Goal: Task Accomplishment & Management: Manage account settings

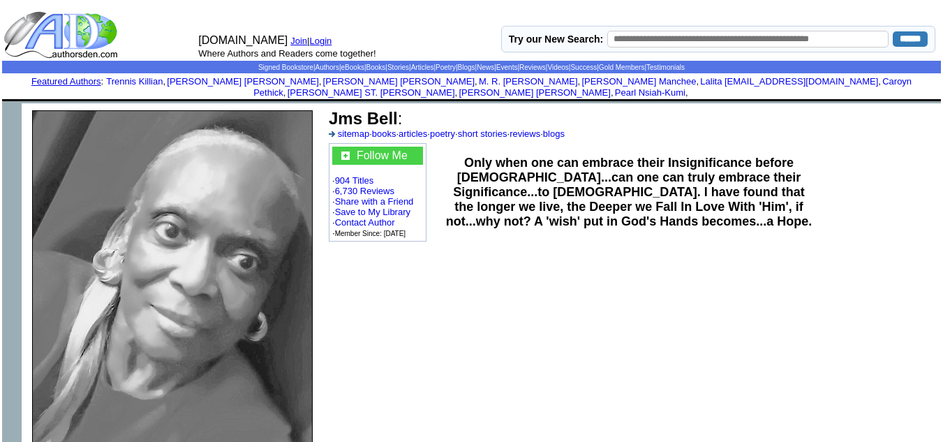
click at [323, 42] on link "Login" at bounding box center [321, 41] width 22 height 10
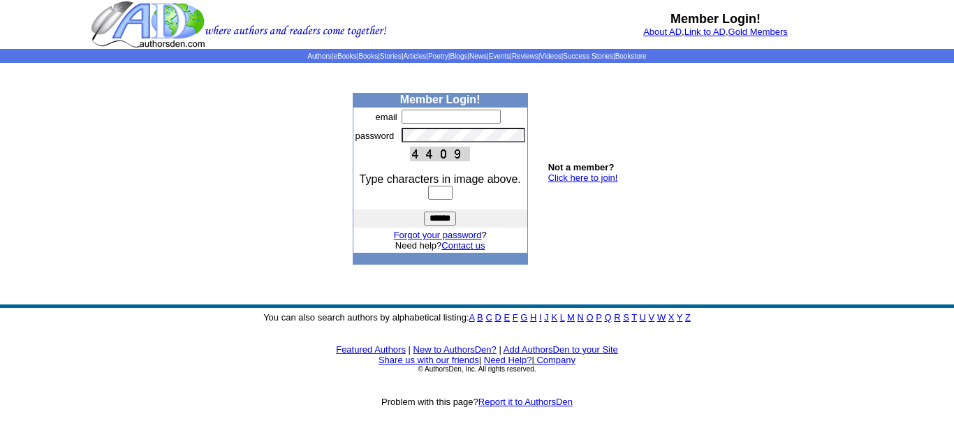
click at [411, 116] on input "text" at bounding box center [450, 117] width 99 height 14
type input "**********"
click at [663, 134] on body "Member Login! About AD , Link to AD , Gold Members Authors | eBooks | Books | S…" at bounding box center [477, 221] width 954 height 442
click at [444, 193] on input "text" at bounding box center [440, 193] width 24 height 14
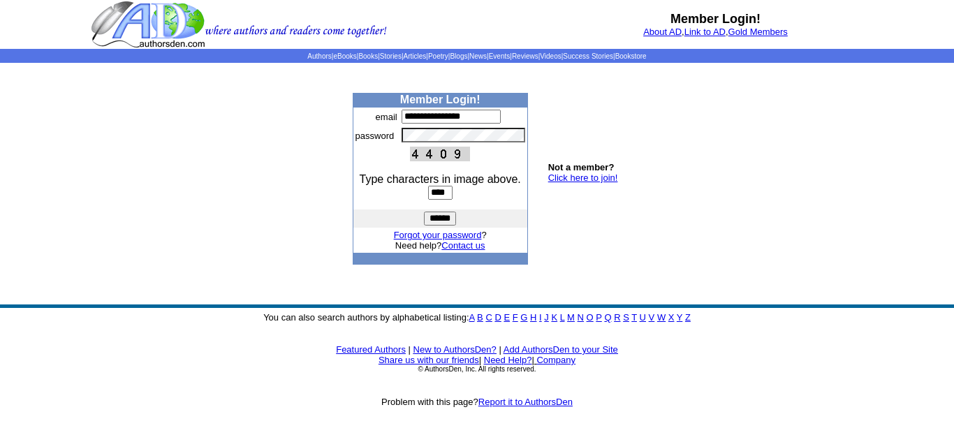
type input "****"
click at [440, 221] on input "******" at bounding box center [440, 219] width 32 height 14
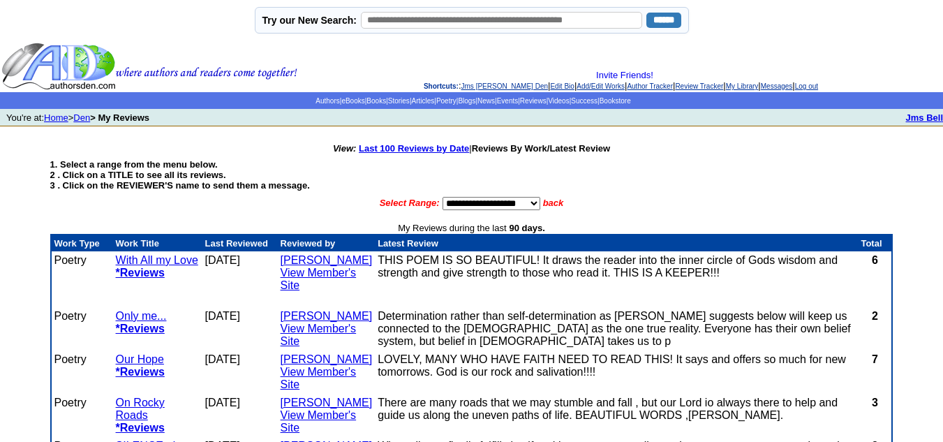
click at [340, 274] on link "View Member's Site" at bounding box center [319, 279] width 76 height 24
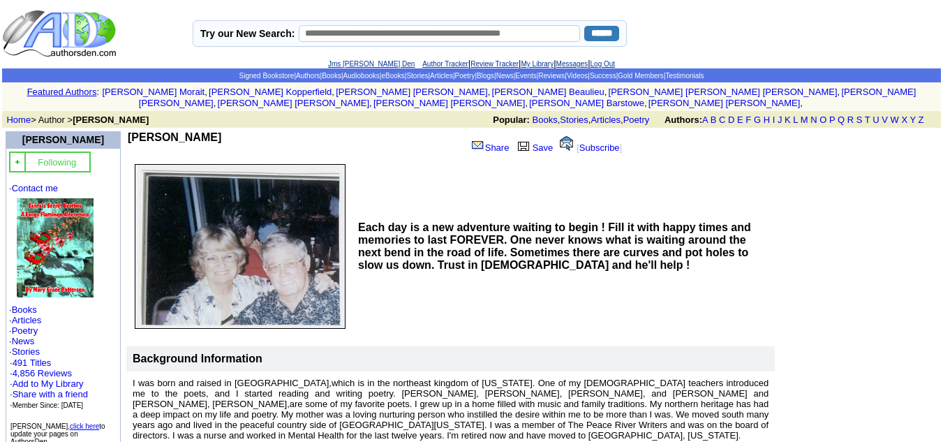
click at [368, 64] on link "Jms [PERSON_NAME] Den" at bounding box center [371, 64] width 87 height 8
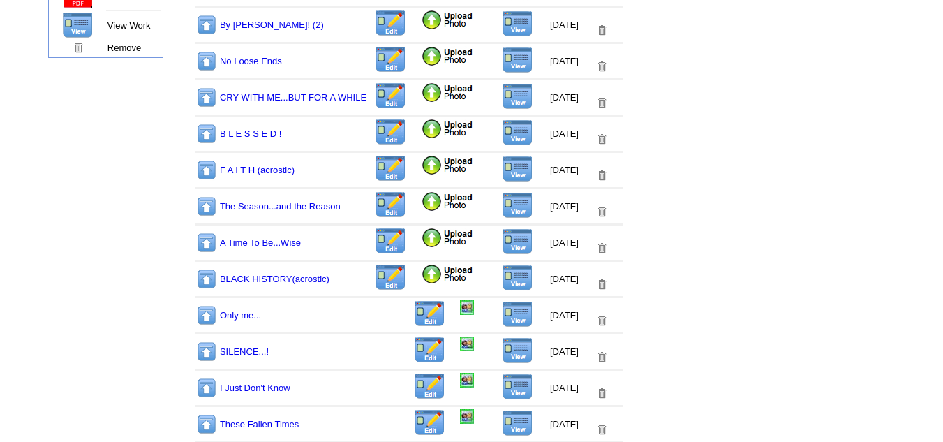
scroll to position [489, 0]
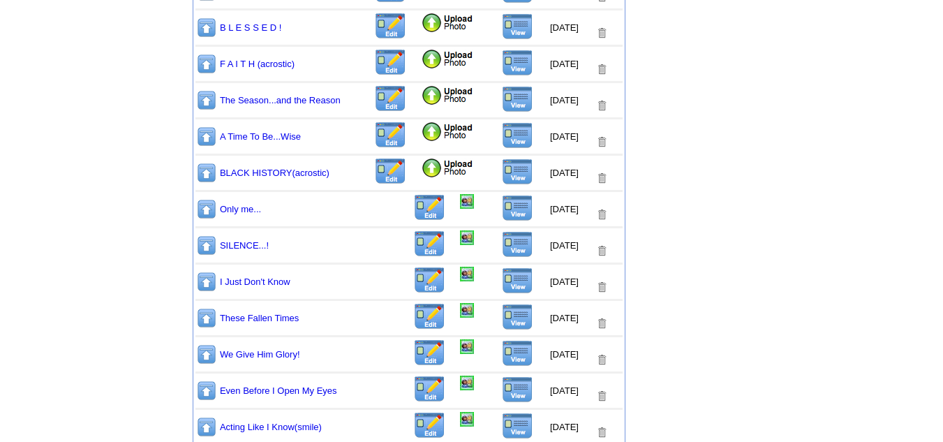
click at [207, 210] on img at bounding box center [206, 209] width 21 height 22
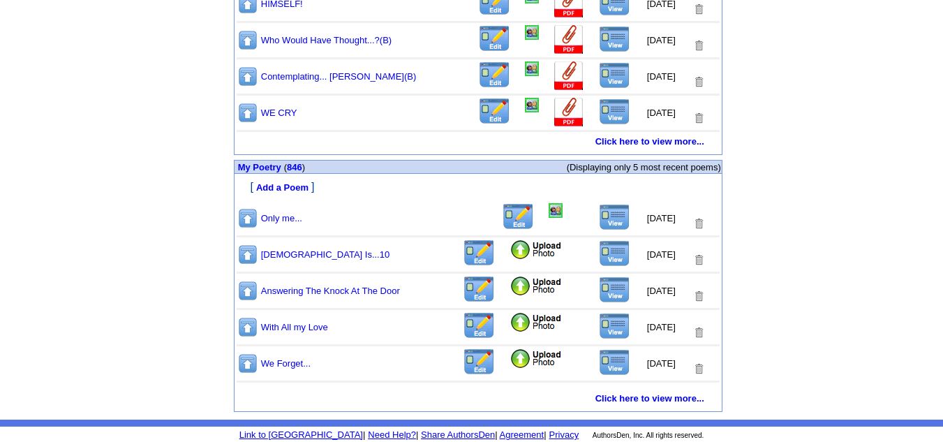
scroll to position [730, 0]
click at [510, 358] on img at bounding box center [536, 358] width 53 height 21
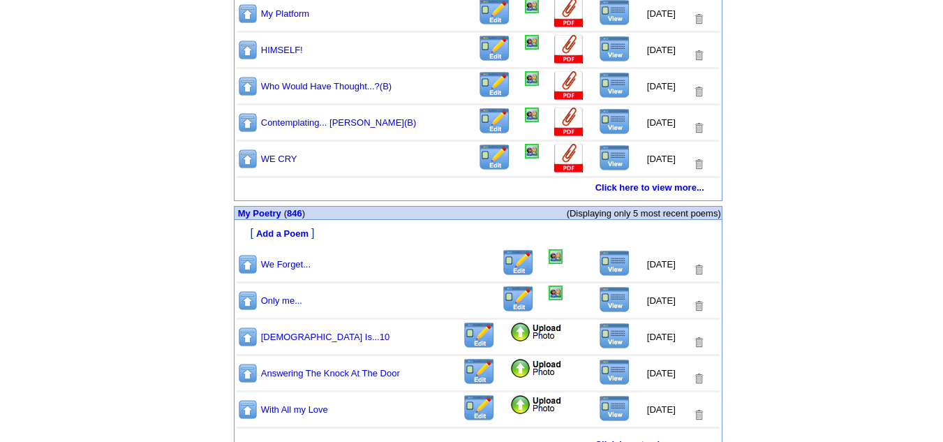
scroll to position [730, 0]
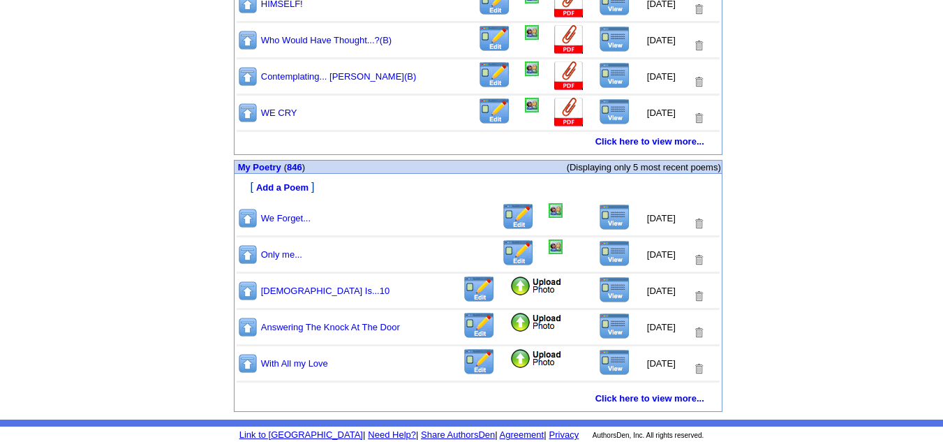
click at [605, 215] on img at bounding box center [614, 217] width 31 height 27
click at [549, 212] on img at bounding box center [556, 210] width 14 height 15
